Goal: Task Accomplishment & Management: Manage account settings

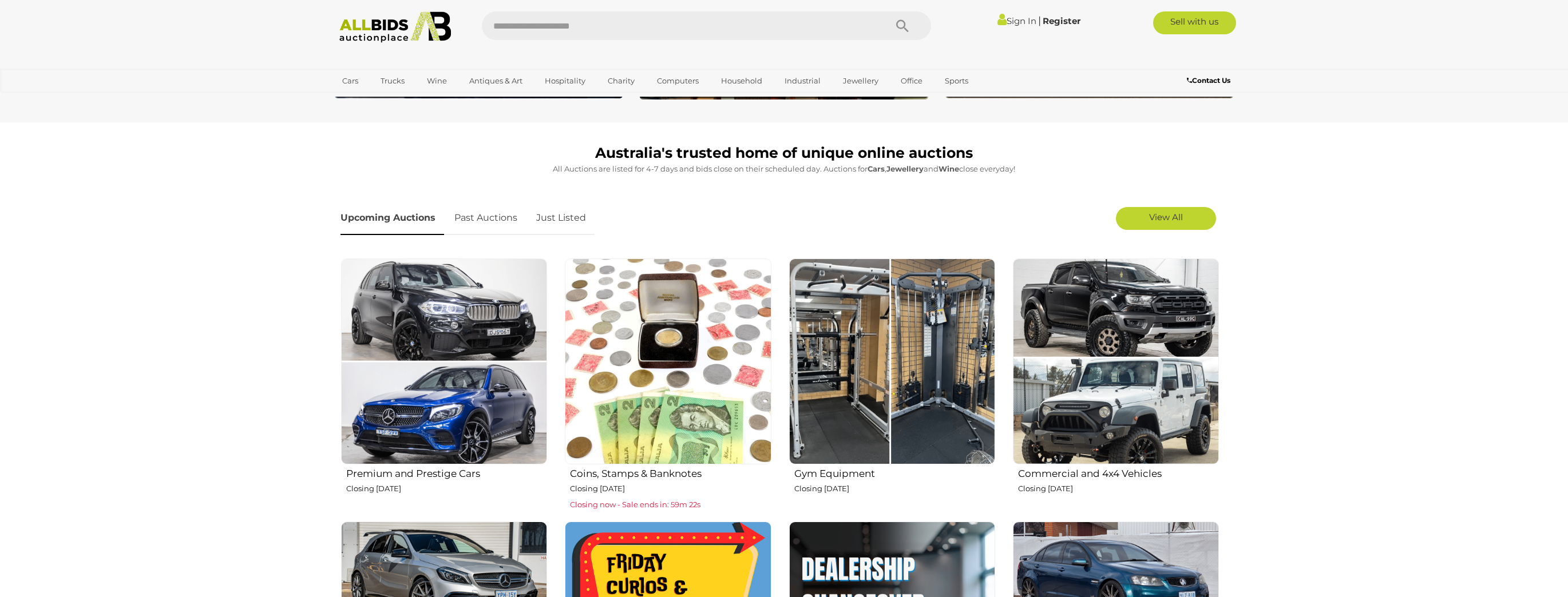
scroll to position [275, 0]
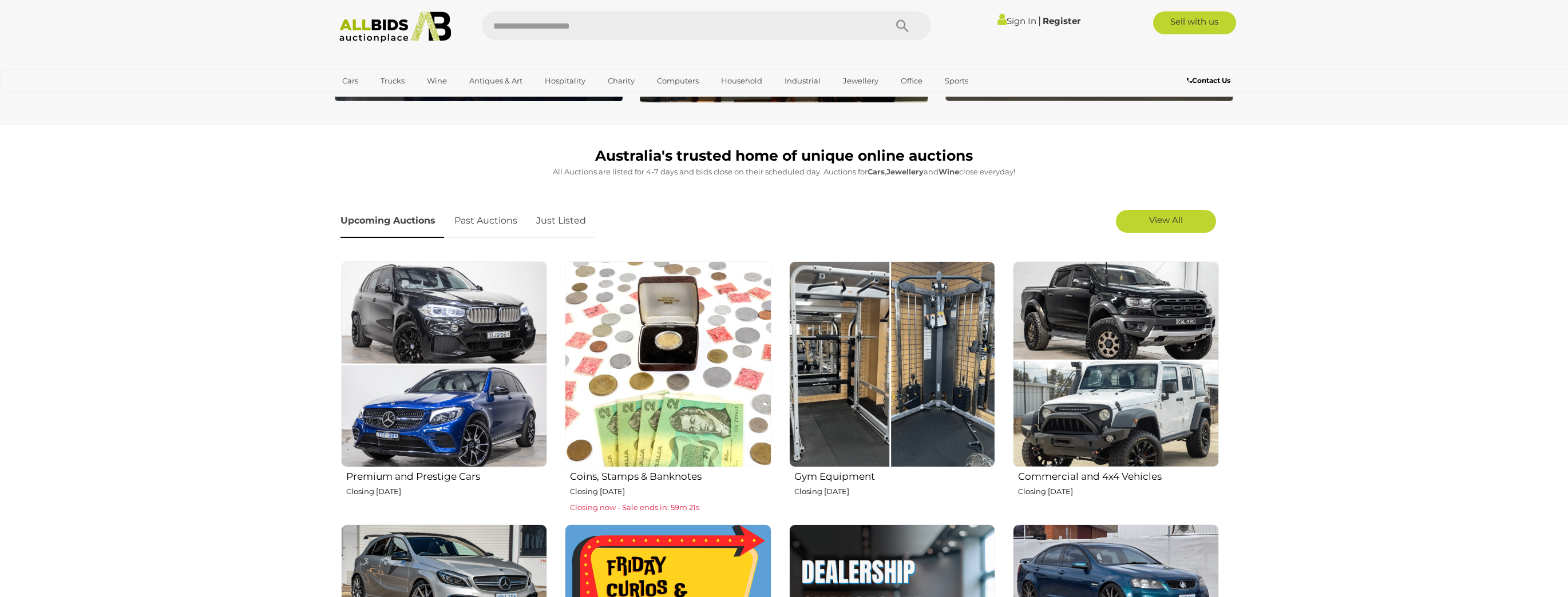
click at [1020, 18] on link "Sign In" at bounding box center [1016, 21] width 39 height 11
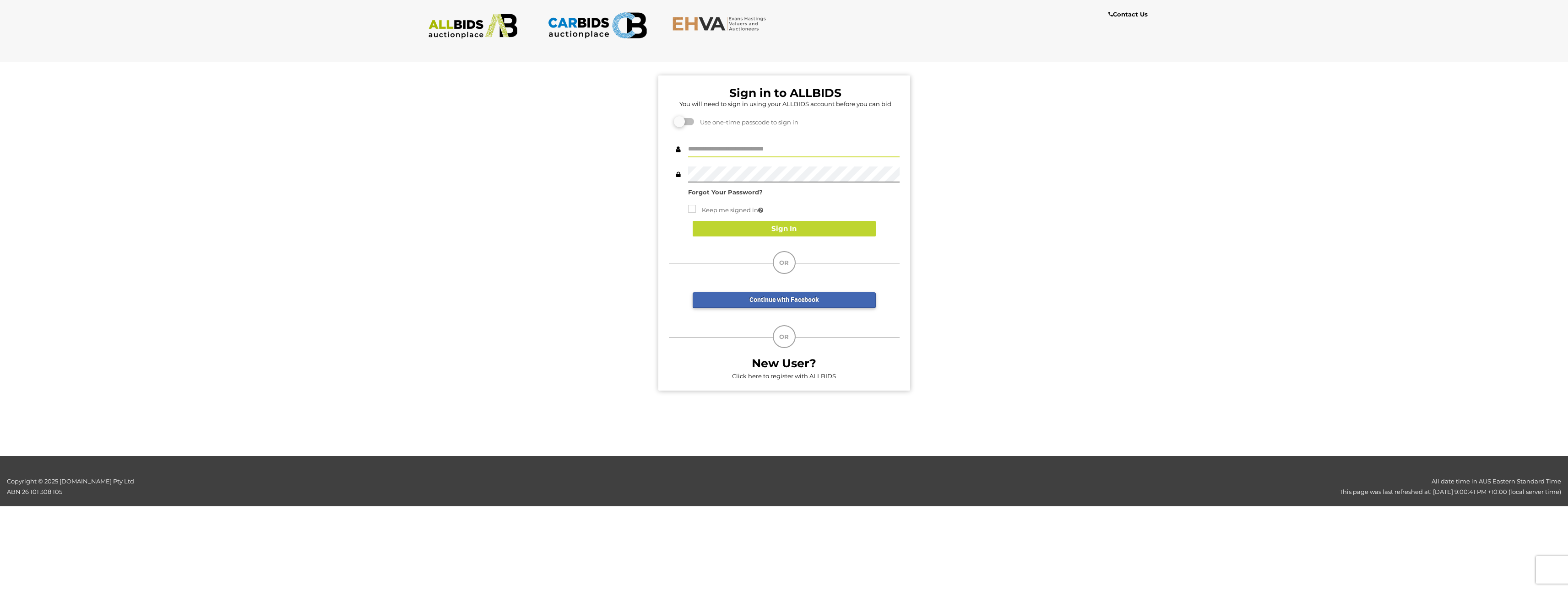
click at [744, 147] on input "text" at bounding box center [793, 149] width 211 height 16
type input "*"
type input "**********"
click at [825, 230] on button "Sign In" at bounding box center [784, 229] width 183 height 16
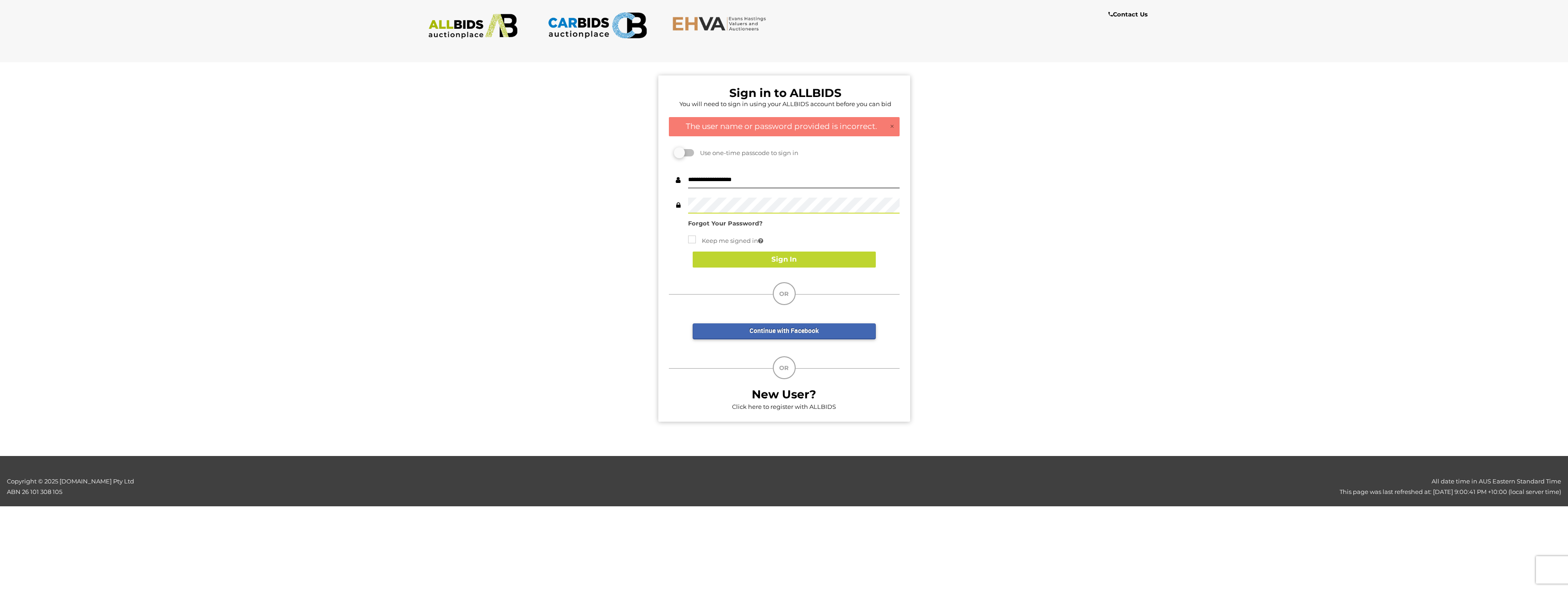
click at [641, 208] on div "Sign in to ALLBIDS You will need to sign in using your ALLBIDS account before y…" at bounding box center [784, 244] width 1582 height 378
click at [821, 260] on div "Sign In" at bounding box center [784, 260] width 231 height 34
